Goal: Task Accomplishment & Management: Manage account settings

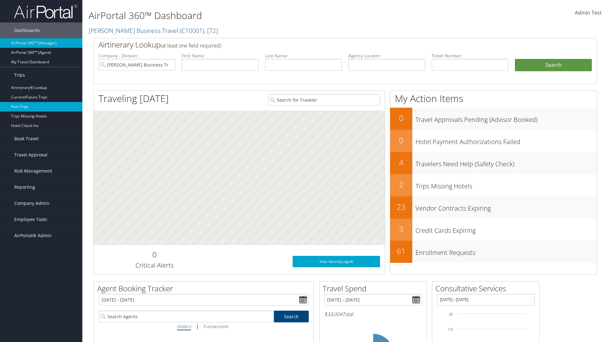
click at [41, 107] on link "Past Trips" at bounding box center [41, 107] width 82 height 10
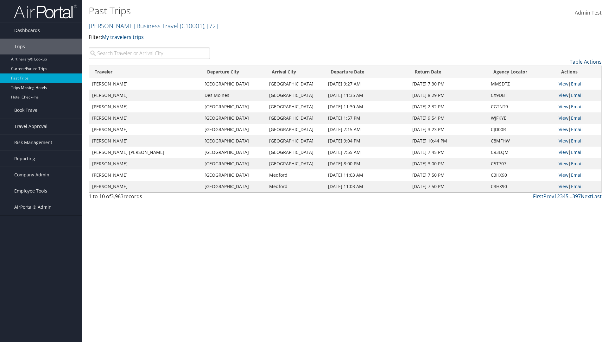
click at [586, 62] on link "Table Actions" at bounding box center [586, 61] width 32 height 7
click at [560, 82] on link "Column Visibility" at bounding box center [559, 82] width 83 height 11
click at [560, 72] on link "Traveler" at bounding box center [559, 72] width 83 height 11
click at [560, 83] on link "Departure City" at bounding box center [559, 83] width 83 height 11
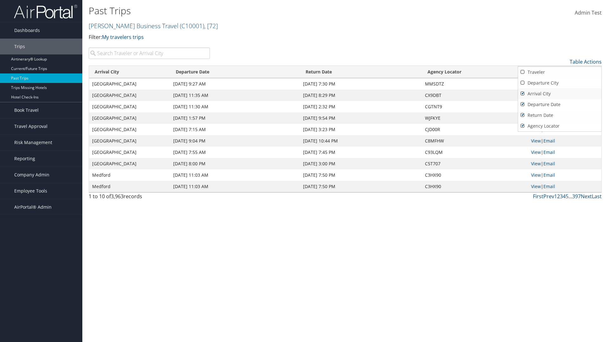
click at [560, 94] on link "Arrival City" at bounding box center [559, 93] width 83 height 11
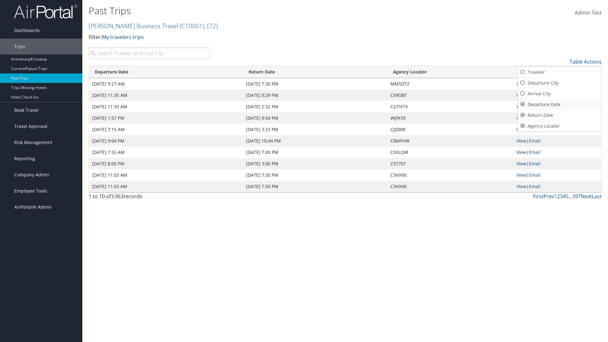
click at [560, 105] on link "Departure Date" at bounding box center [559, 104] width 83 height 11
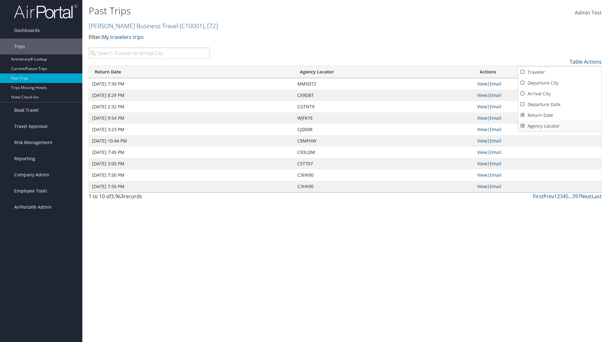
click at [560, 115] on link "Return Date" at bounding box center [559, 115] width 83 height 11
click at [560, 126] on link "Agency Locator" at bounding box center [559, 126] width 83 height 11
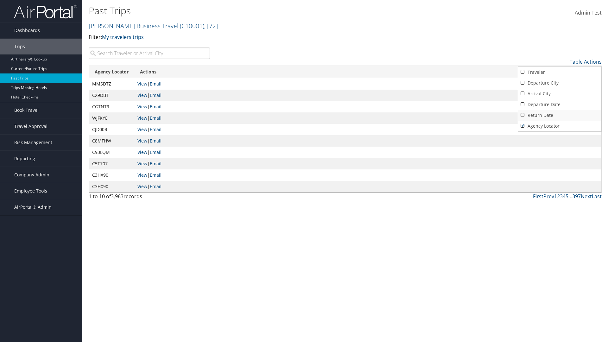
click at [560, 115] on link "Return Date" at bounding box center [559, 115] width 83 height 11
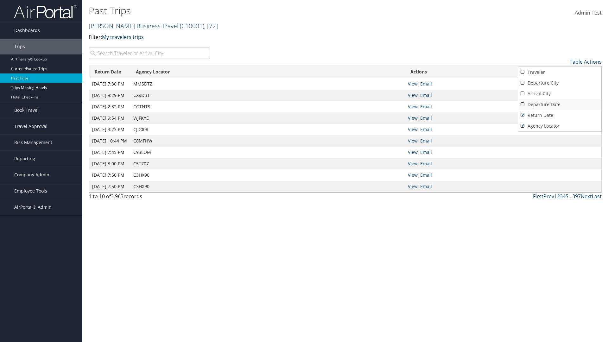
click at [560, 105] on link "Departure Date" at bounding box center [559, 104] width 83 height 11
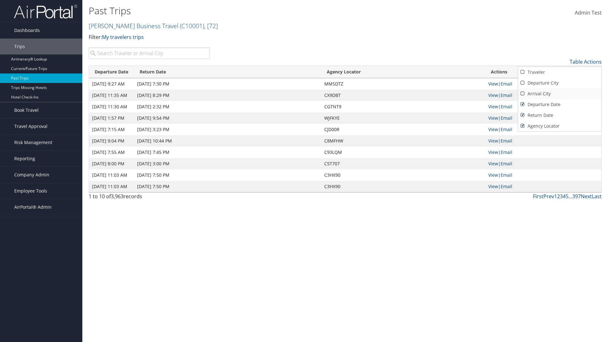
click at [560, 94] on link "Arrival City" at bounding box center [559, 93] width 83 height 11
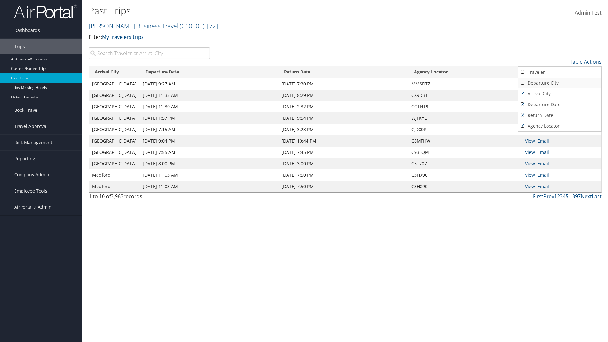
click at [560, 83] on link "Departure City" at bounding box center [559, 83] width 83 height 11
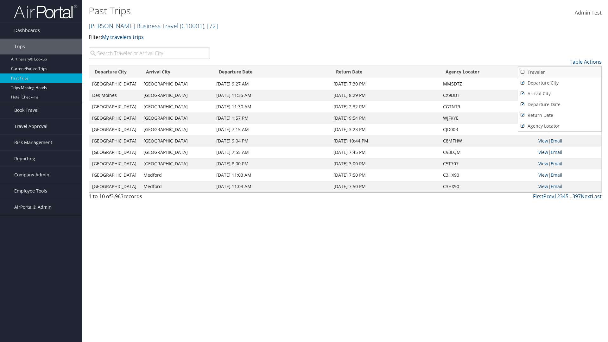
click at [560, 72] on link "Traveler" at bounding box center [559, 72] width 83 height 11
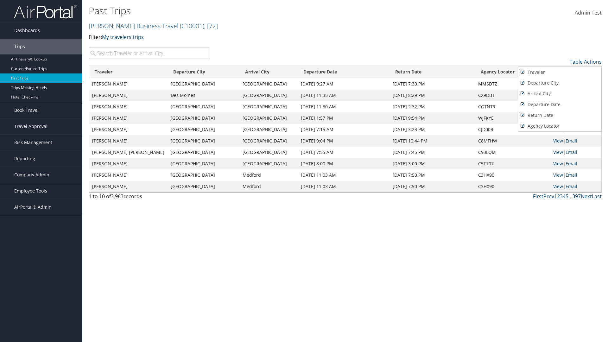
click at [304, 171] on div at bounding box center [304, 171] width 608 height 342
click at [586, 62] on link "Table Actions" at bounding box center [586, 61] width 32 height 7
click at [560, 93] on link "Page Length" at bounding box center [559, 93] width 83 height 11
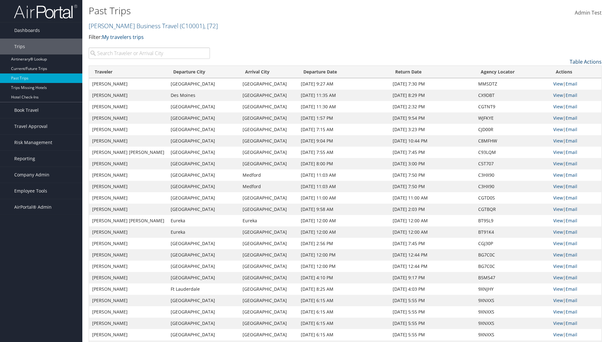
click at [586, 62] on link "Table Actions" at bounding box center [586, 61] width 32 height 7
click at [560, 93] on link "Page Length" at bounding box center [559, 93] width 83 height 11
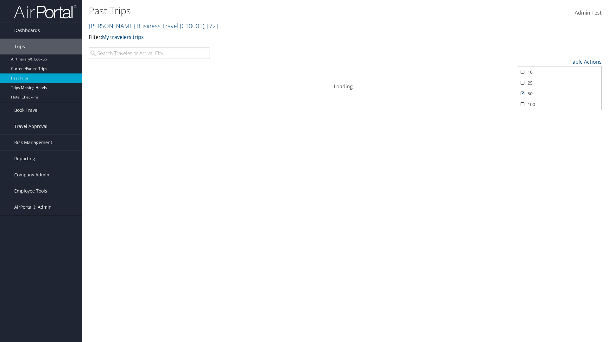
scroll to position [32, 0]
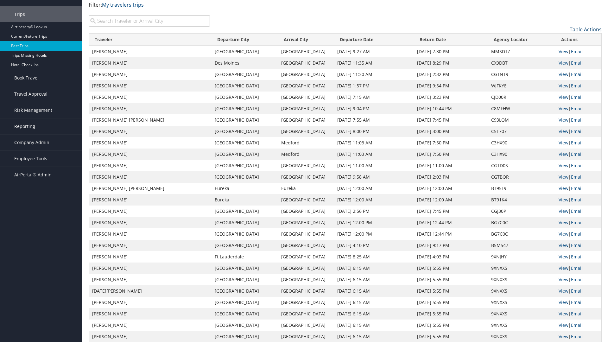
click at [586, 33] on link "Table Actions" at bounding box center [586, 29] width 32 height 7
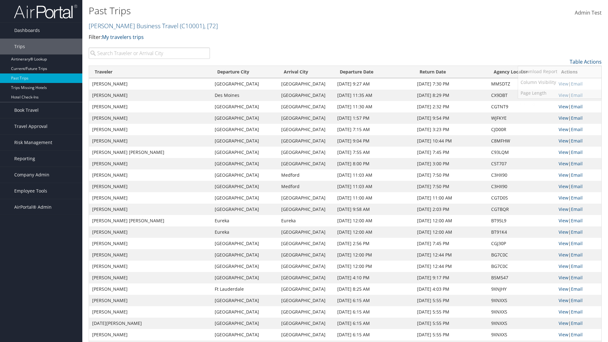
click at [560, 105] on link "100" at bounding box center [559, 104] width 83 height 11
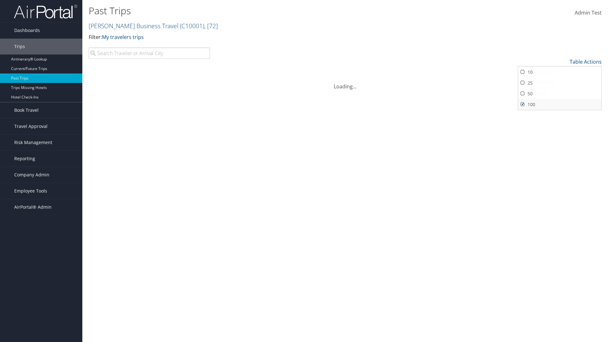
scroll to position [58, 0]
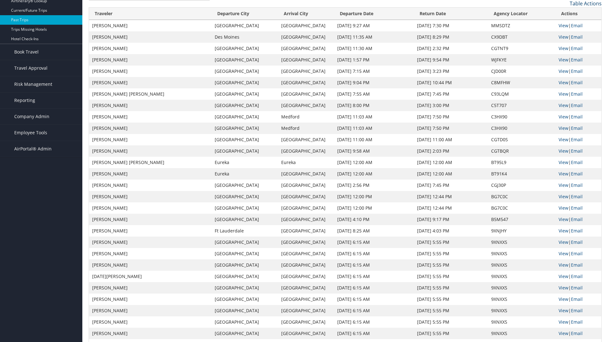
click at [586, 7] on link "Table Actions" at bounding box center [586, 3] width 32 height 7
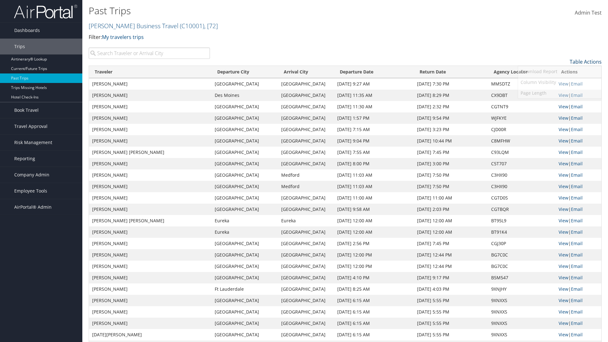
scroll to position [0, 0]
